Goal: Task Accomplishment & Management: Manage account settings

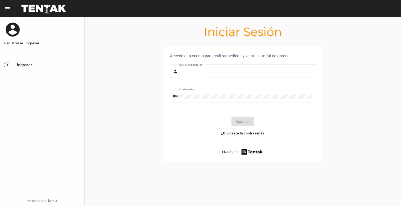
type input "[EMAIL_ADDRESS][DOMAIN_NAME]"
drag, startPoint x: 243, startPoint y: 125, endPoint x: 287, endPoint y: 152, distance: 51.3
click at [243, 125] on button "Ingresar" at bounding box center [243, 122] width 22 height 10
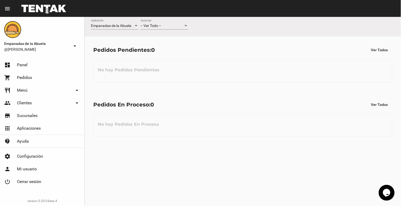
click at [185, 28] on div "-- Ver Todo -- Sucursal" at bounding box center [165, 24] width 48 height 10
click at [173, 48] on span "Lomas de Zamora" at bounding box center [165, 48] width 48 height 11
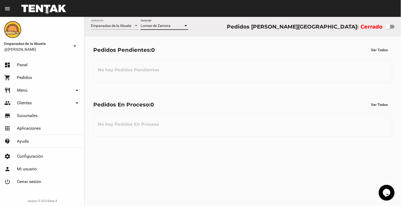
click at [390, 27] on div at bounding box center [387, 26] width 5 height 5
click at [388, 29] on input "checkbox" at bounding box center [388, 29] width 0 height 0
checkbox input "true"
